Goal: Task Accomplishment & Management: Manage account settings

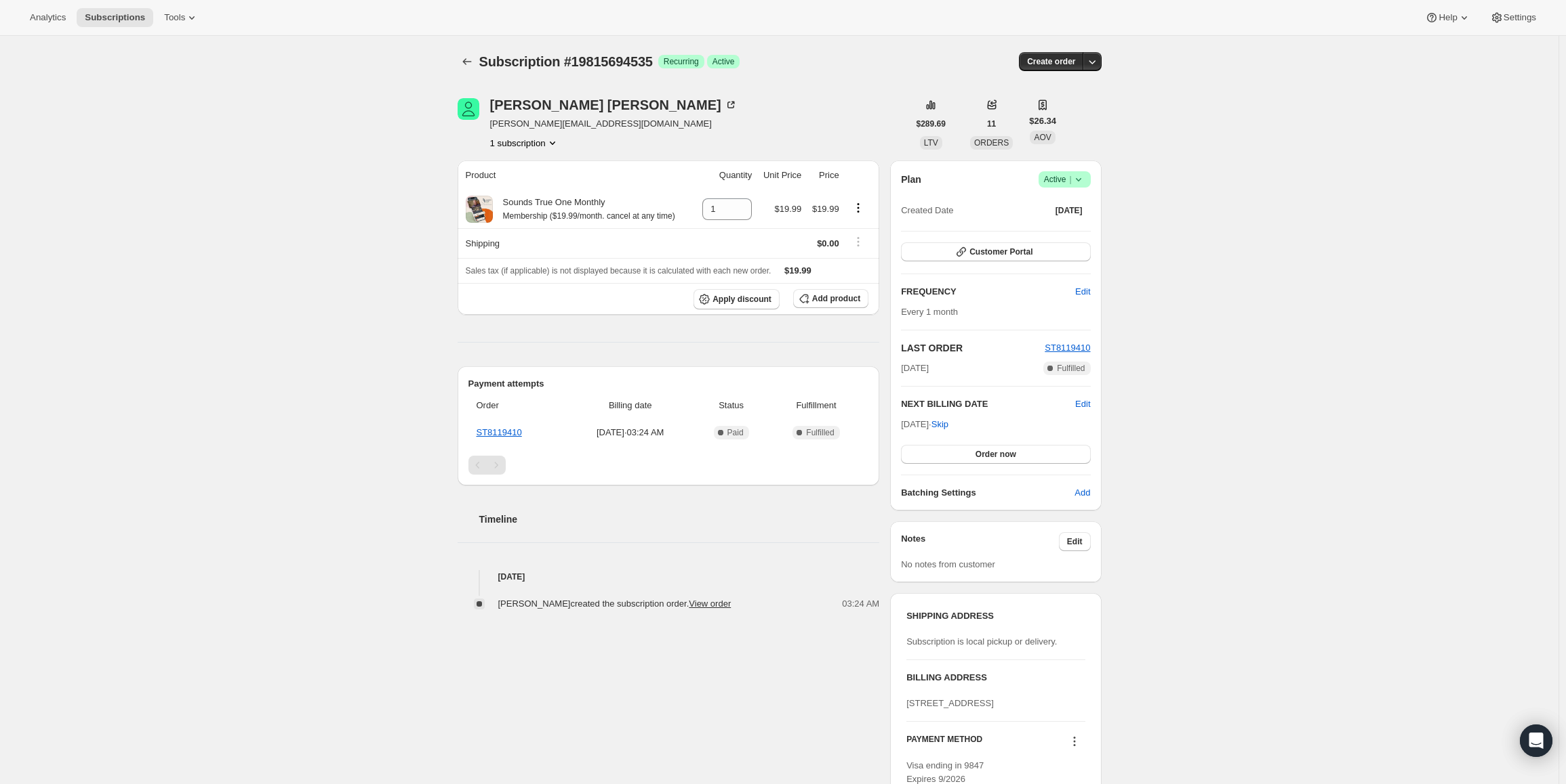
click at [1078, 182] on icon at bounding box center [1079, 180] width 14 height 14
click at [1064, 198] on button "Pause subscription" at bounding box center [1069, 206] width 85 height 22
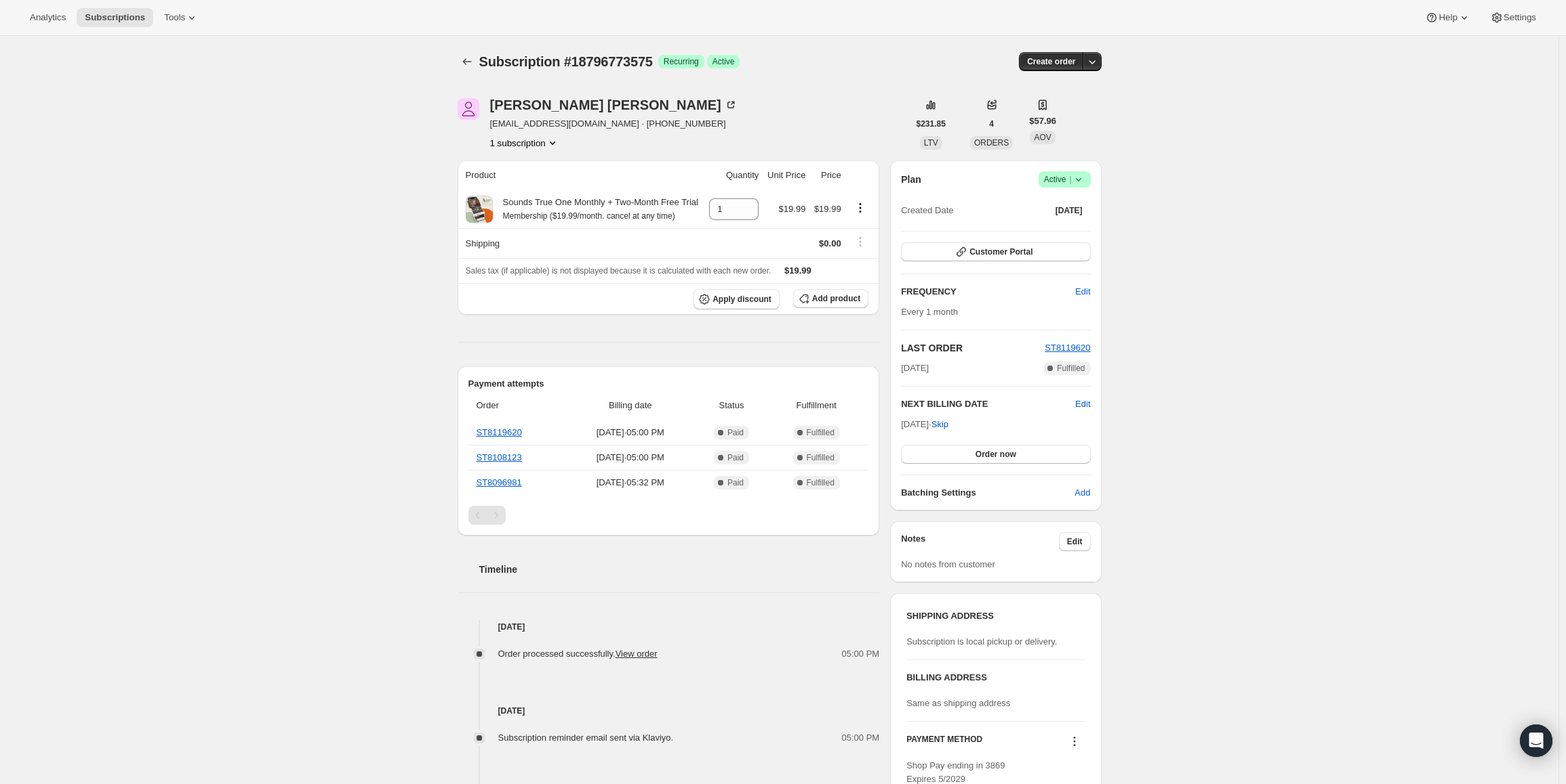
click at [1056, 184] on span "Active |" at bounding box center [1064, 180] width 41 height 14
click at [1060, 234] on span "Cancel subscription" at bounding box center [1069, 229] width 77 height 10
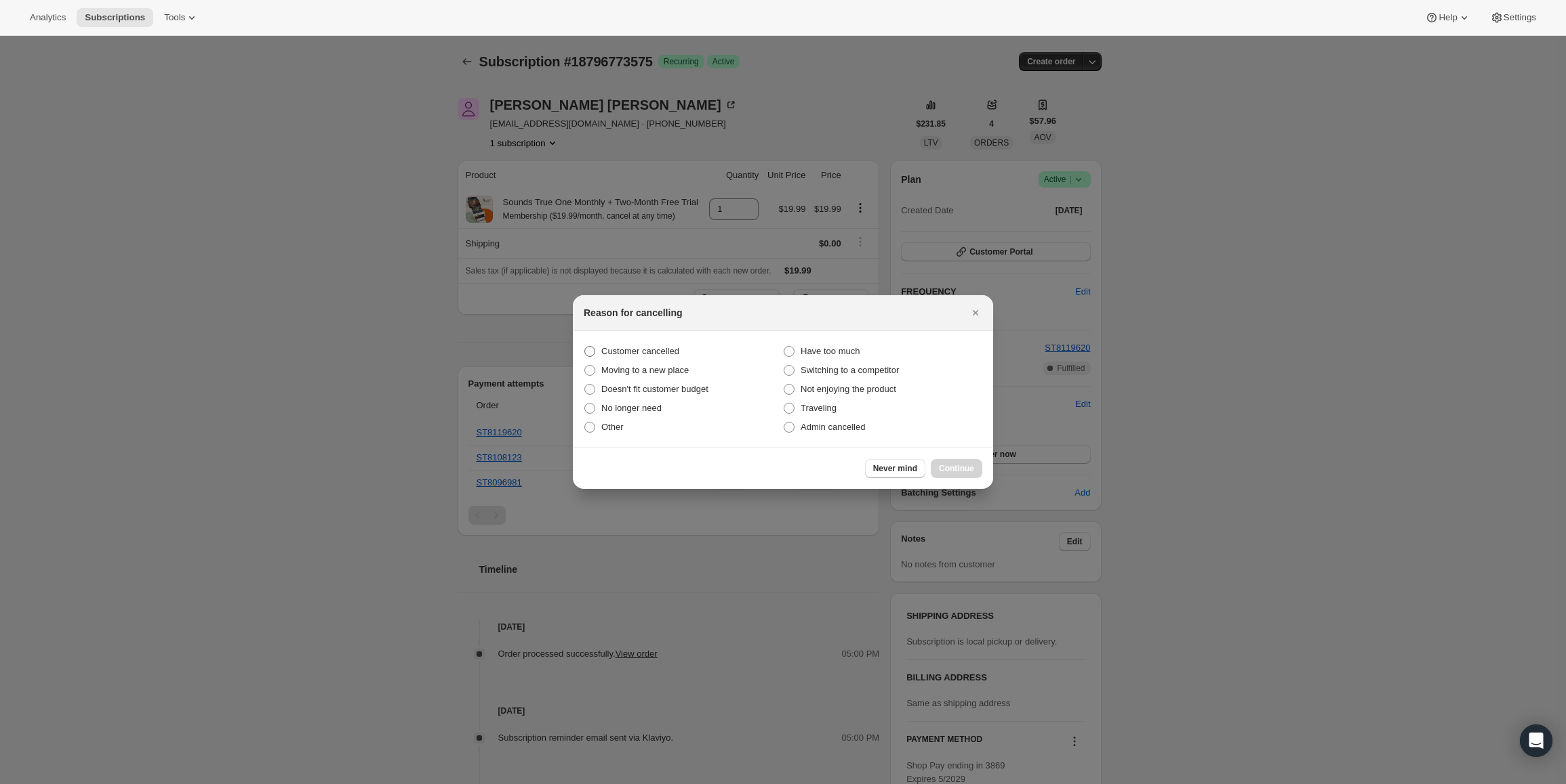
click at [621, 351] on span "Customer cancelled" at bounding box center [640, 351] width 78 height 10
click at [617, 344] on label "Customer cancelled" at bounding box center [683, 351] width 199 height 19
click at [585, 346] on input "Customer cancelled" at bounding box center [585, 346] width 1 height 1
radio input "true"
click at [966, 468] on span "Continue" at bounding box center [957, 468] width 35 height 11
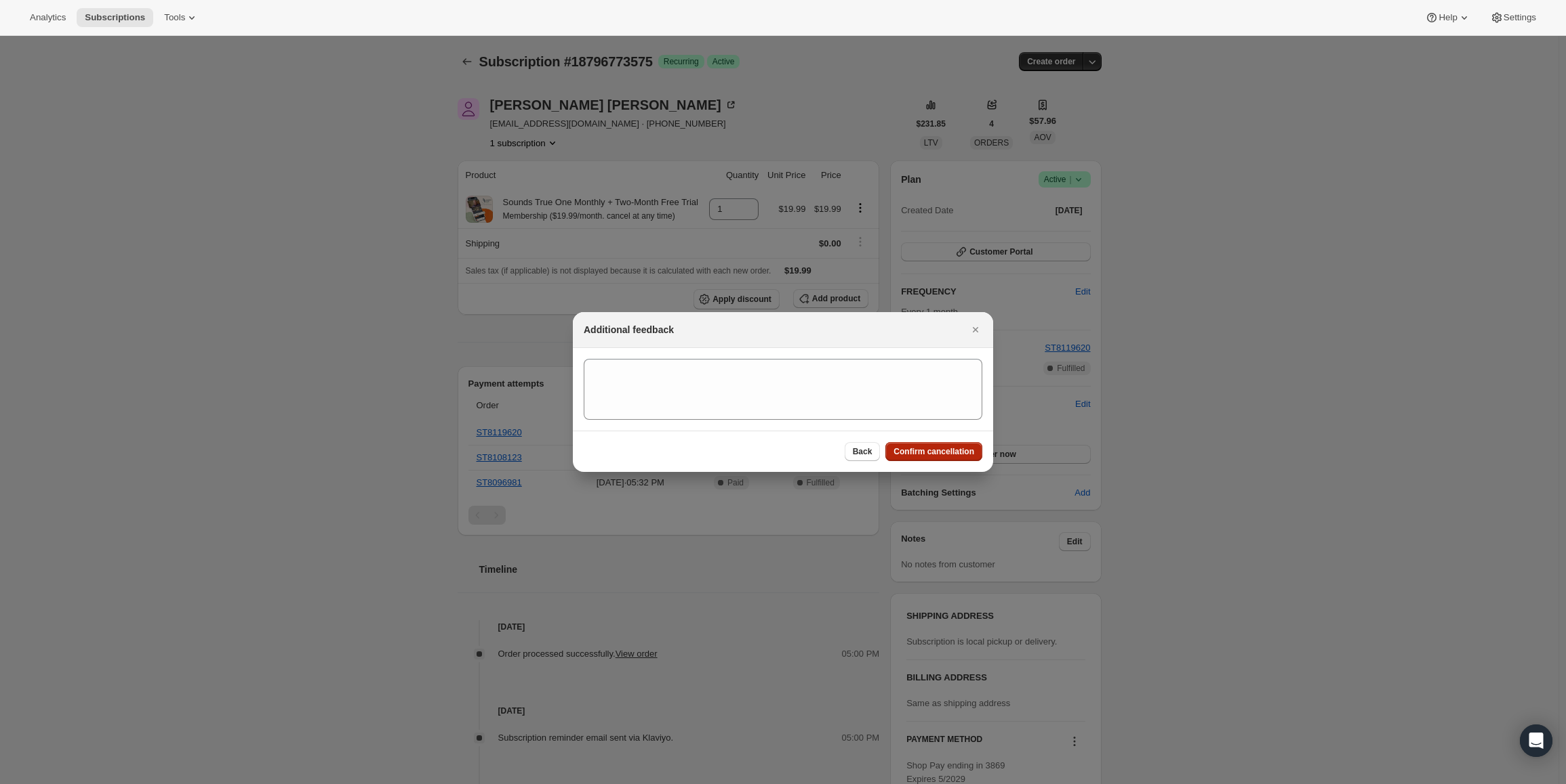
click at [934, 455] on span "Confirm cancellation" at bounding box center [934, 452] width 81 height 11
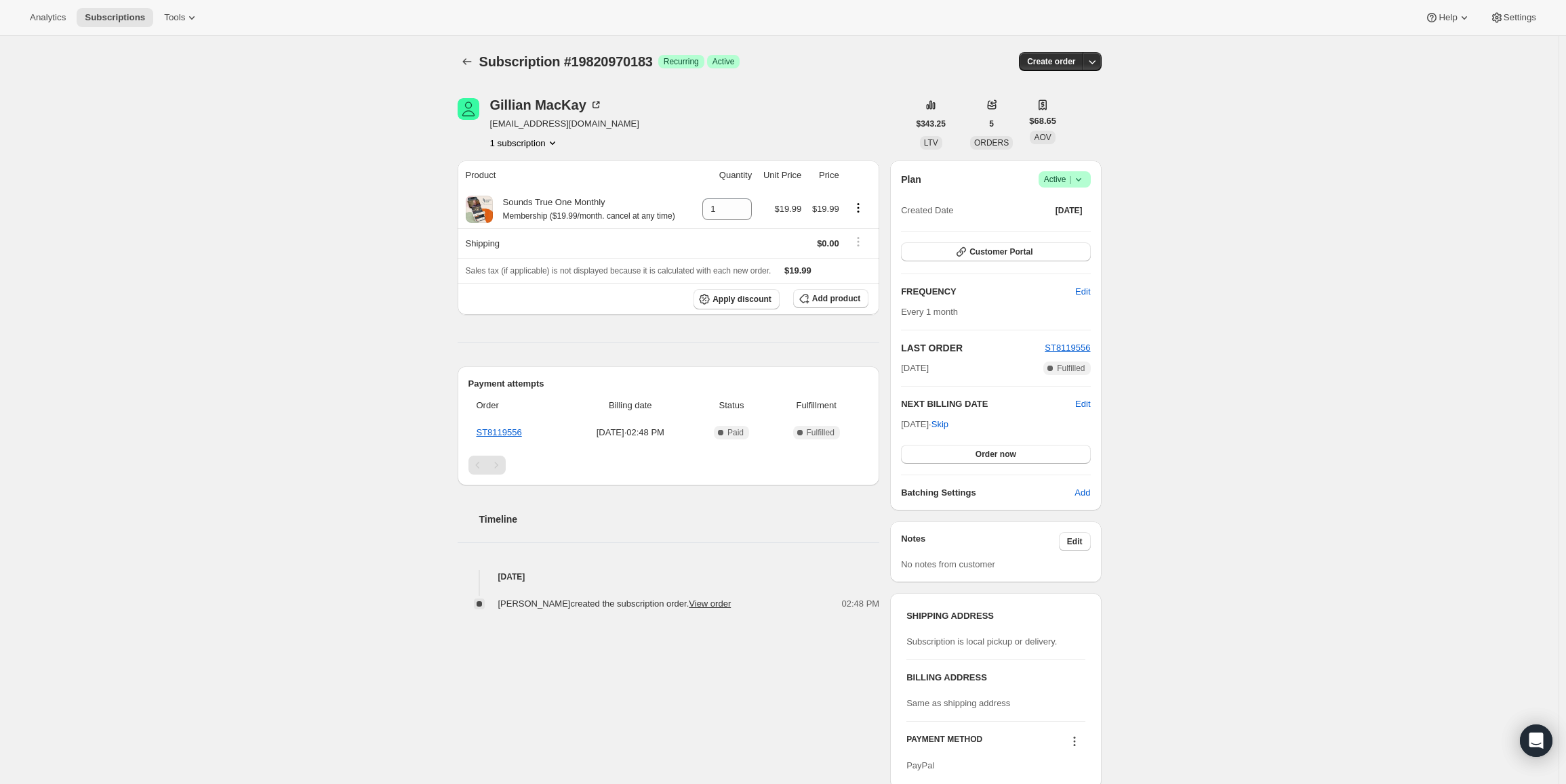
click at [1059, 176] on span "Active |" at bounding box center [1064, 180] width 41 height 14
click at [1065, 226] on span "Cancel subscription" at bounding box center [1069, 229] width 77 height 10
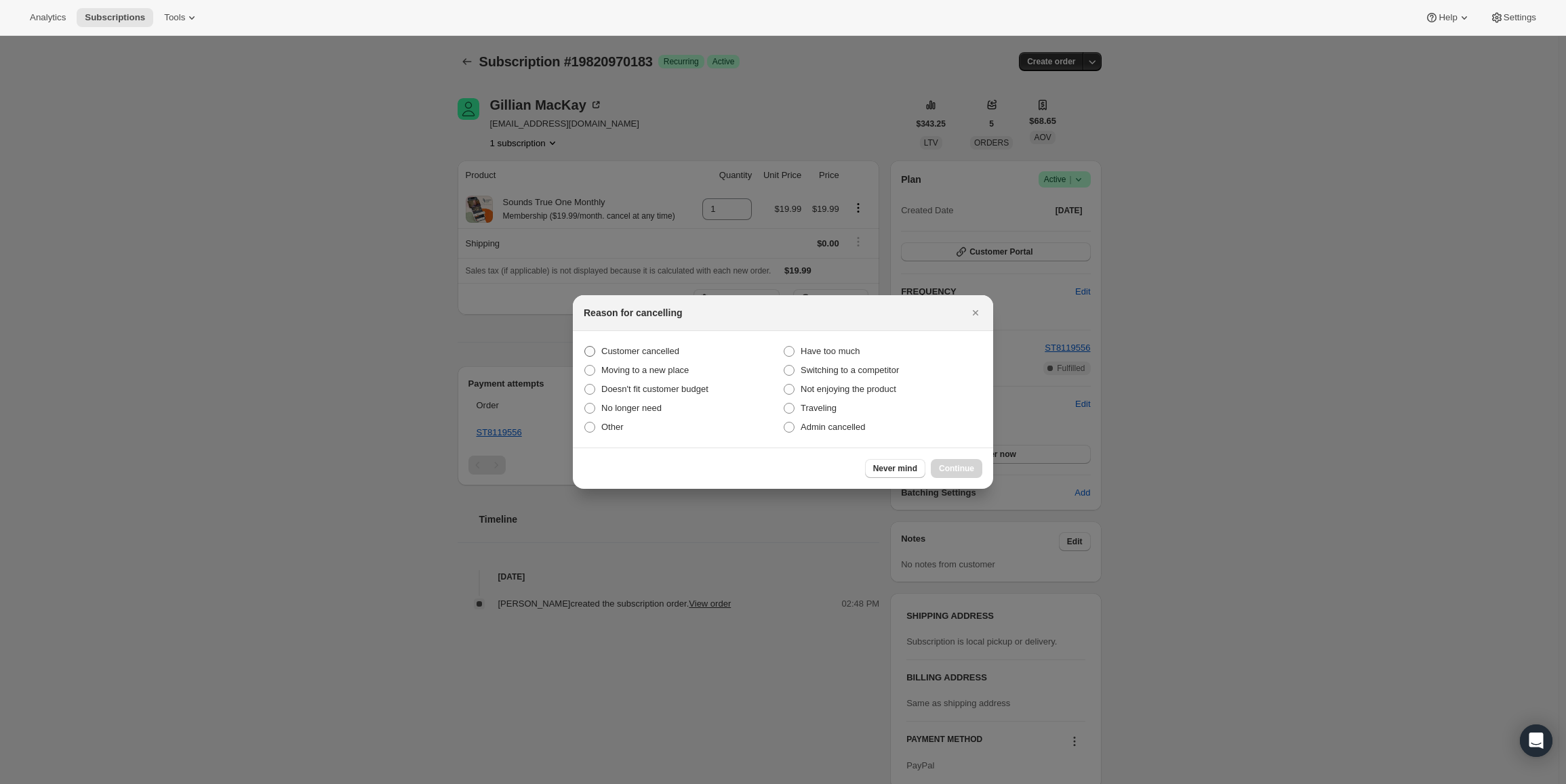
click at [628, 356] on span "Customer cancelled" at bounding box center [640, 351] width 78 height 10
click at [585, 347] on input "Customer cancelled" at bounding box center [585, 346] width 1 height 1
radio input "true"
click at [946, 472] on span "Continue" at bounding box center [957, 468] width 35 height 11
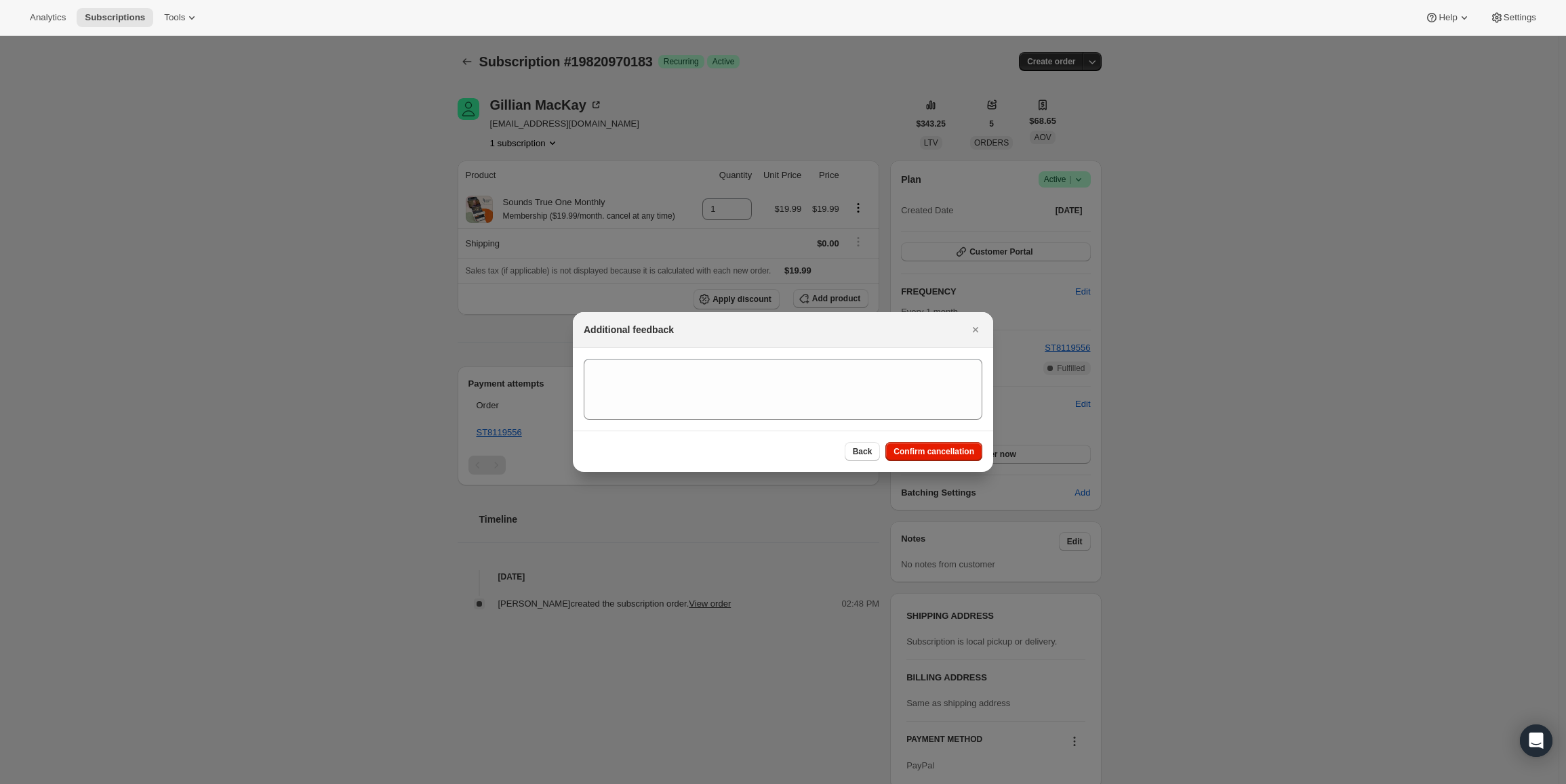
click at [977, 463] on div "Back Confirm cancellation" at bounding box center [783, 452] width 420 height 41
click at [940, 447] on button "Confirm cancellation" at bounding box center [933, 452] width 96 height 19
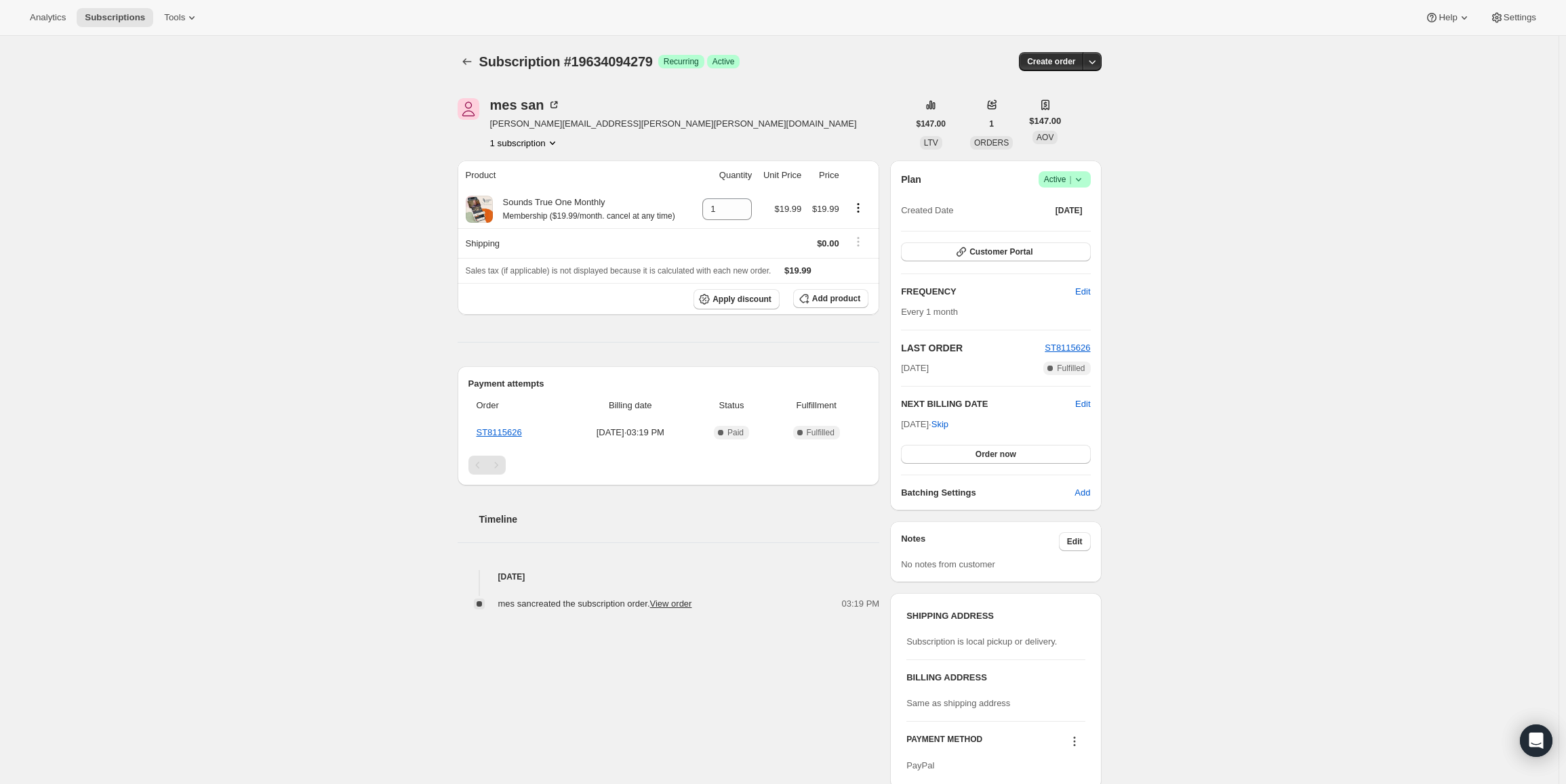
click at [1071, 181] on span "Active |" at bounding box center [1064, 180] width 41 height 14
click at [1068, 231] on span "Cancel subscription" at bounding box center [1069, 229] width 77 height 10
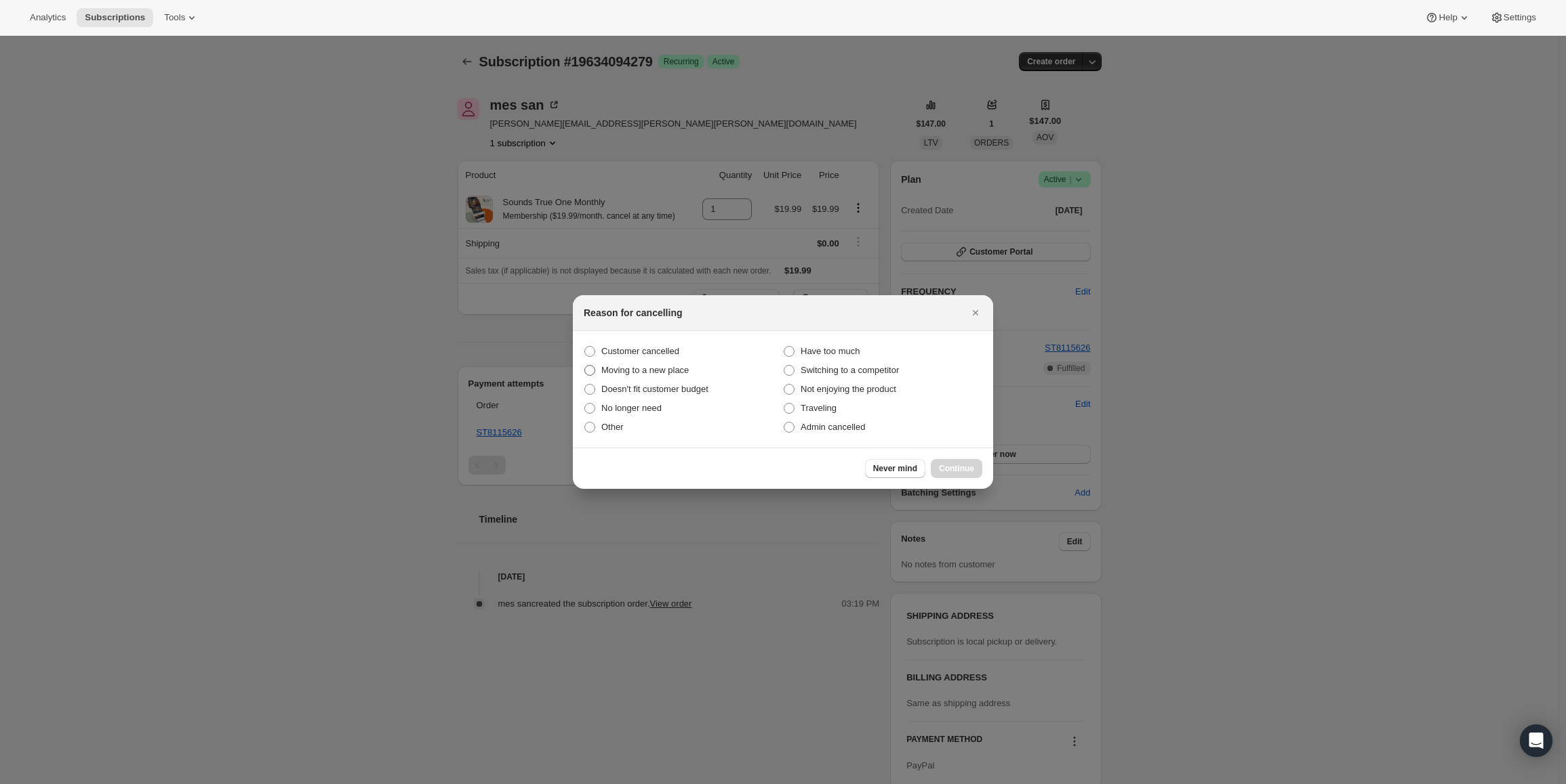
drag, startPoint x: 635, startPoint y: 351, endPoint x: 694, endPoint y: 371, distance: 62.3
click at [636, 351] on span "Customer cancelled" at bounding box center [640, 351] width 78 height 10
click at [585, 347] on input "Customer cancelled" at bounding box center [585, 346] width 1 height 1
radio input "true"
click at [970, 473] on button "Continue" at bounding box center [956, 468] width 51 height 19
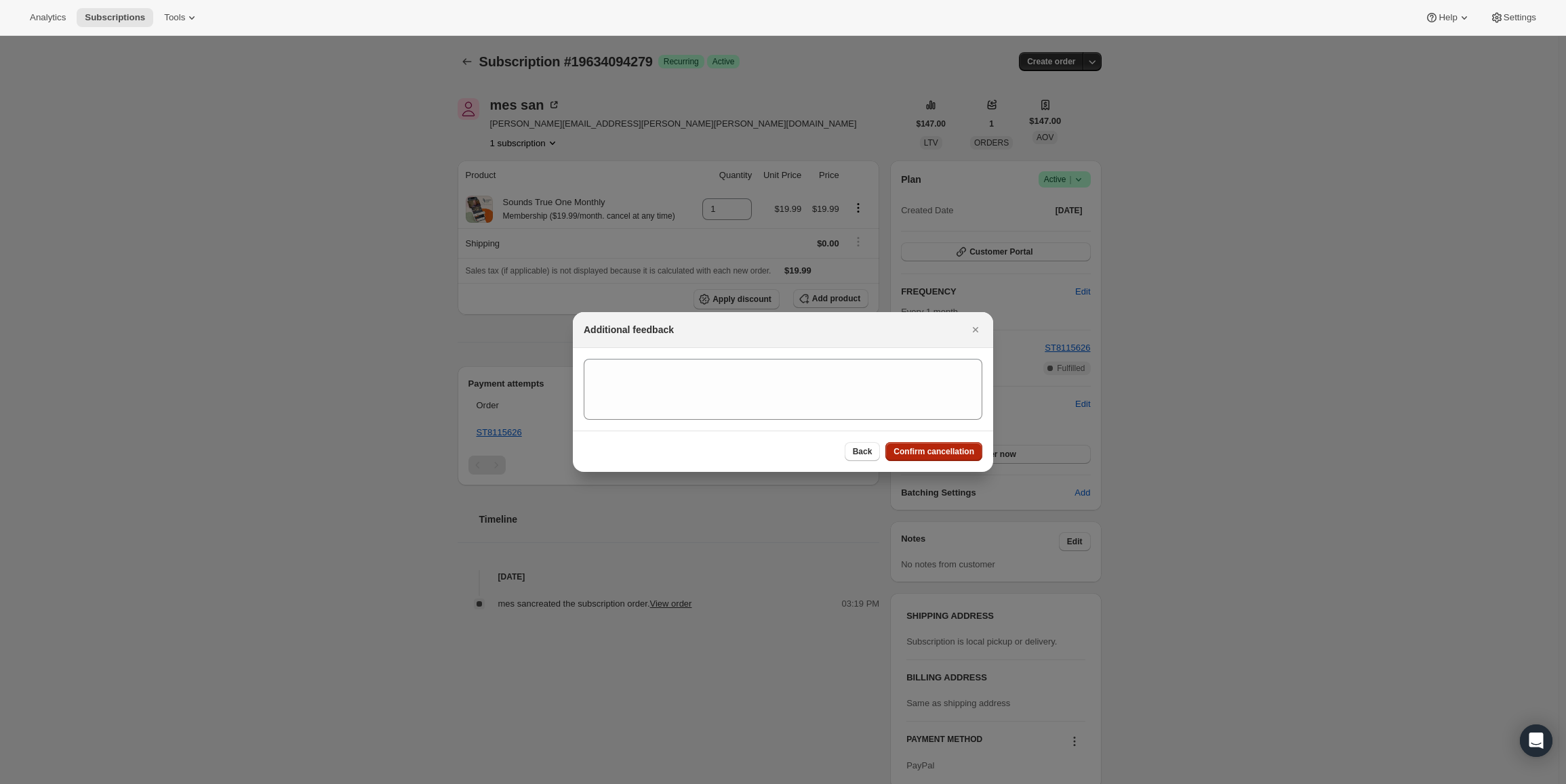
click at [961, 452] on span "Confirm cancellation" at bounding box center [934, 452] width 81 height 11
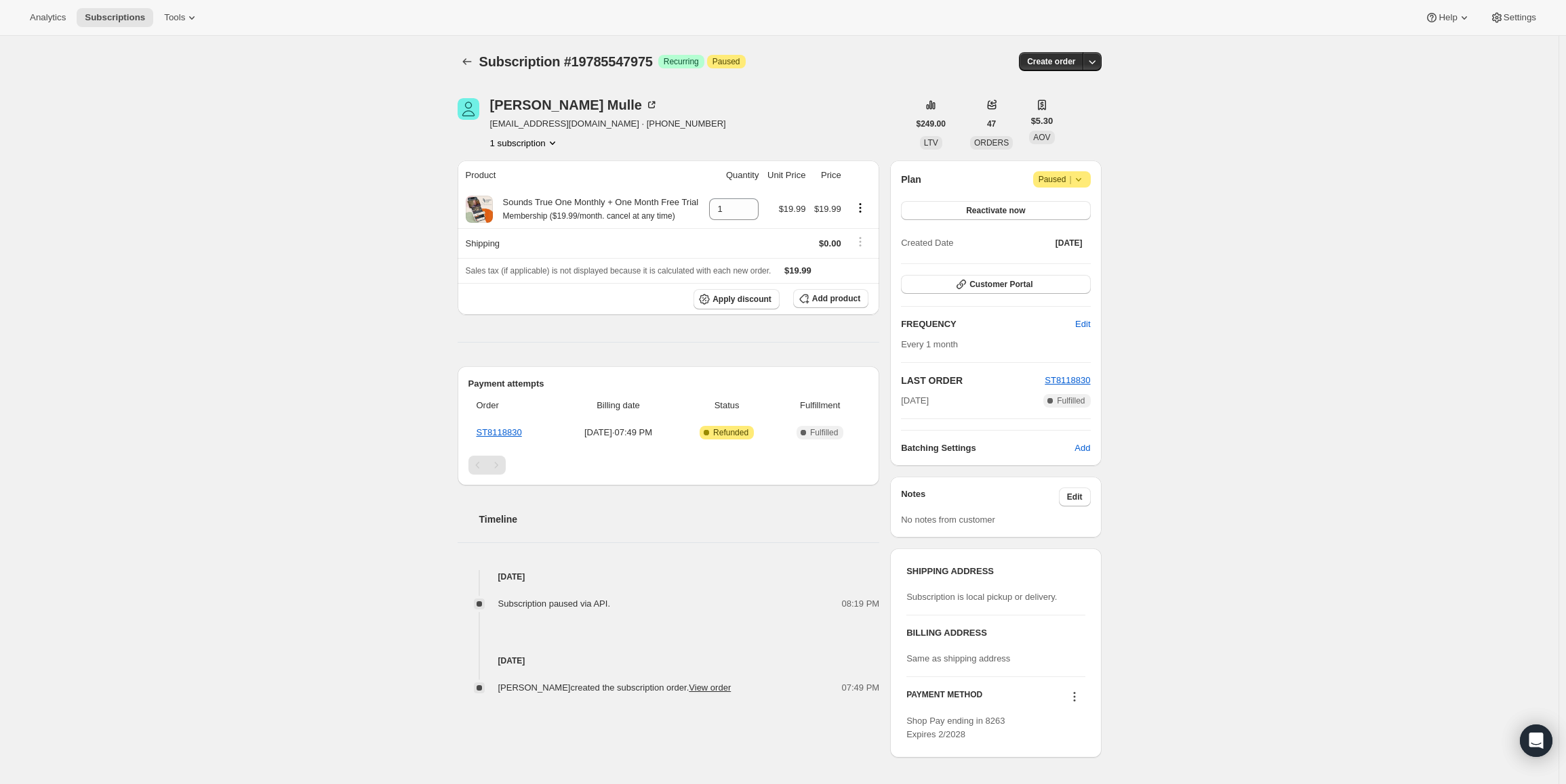
click at [1060, 177] on span "Paused |" at bounding box center [1062, 180] width 47 height 14
click at [1076, 206] on span "Cancel subscription" at bounding box center [1067, 207] width 77 height 10
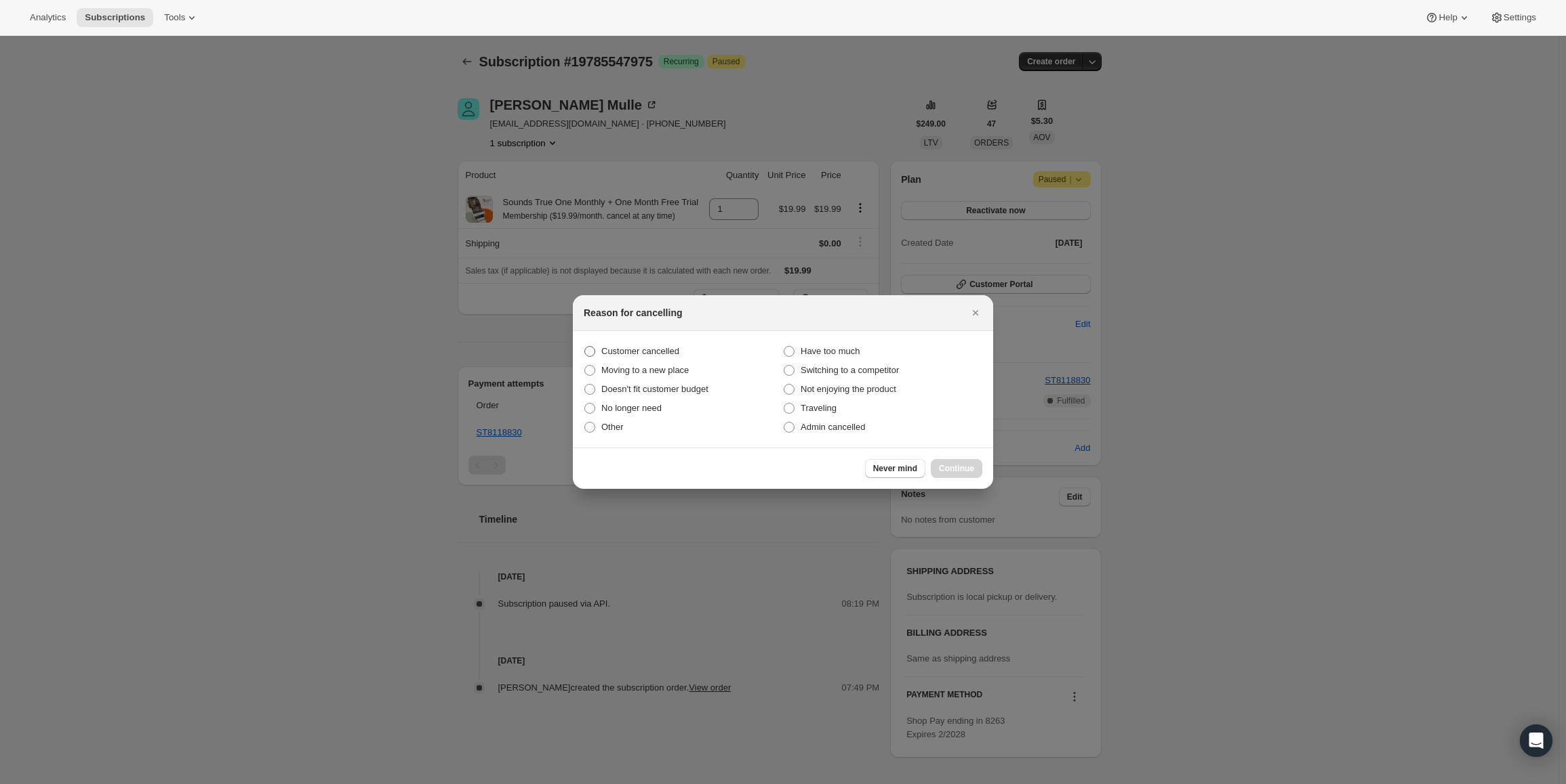
click at [641, 344] on span "Customer cancelled" at bounding box center [640, 351] width 78 height 14
click at [585, 346] on input "Customer cancelled" at bounding box center [585, 346] width 1 height 1
radio input "true"
click at [957, 466] on span "Continue" at bounding box center [957, 468] width 35 height 11
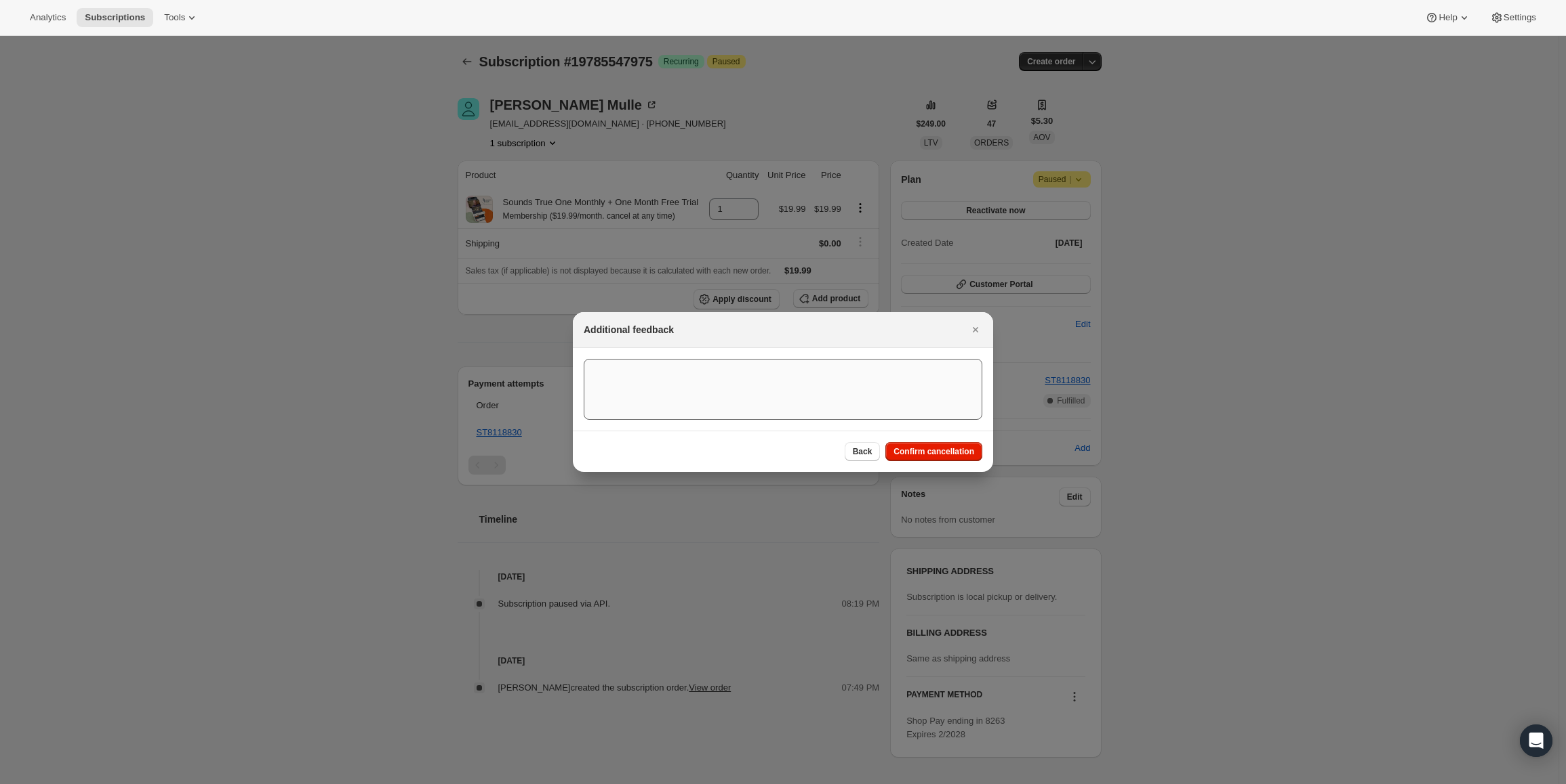
drag, startPoint x: 952, startPoint y: 453, endPoint x: 922, endPoint y: 441, distance: 32.3
click at [951, 453] on span "Confirm cancellation" at bounding box center [934, 452] width 81 height 11
